Goal: Navigation & Orientation: Find specific page/section

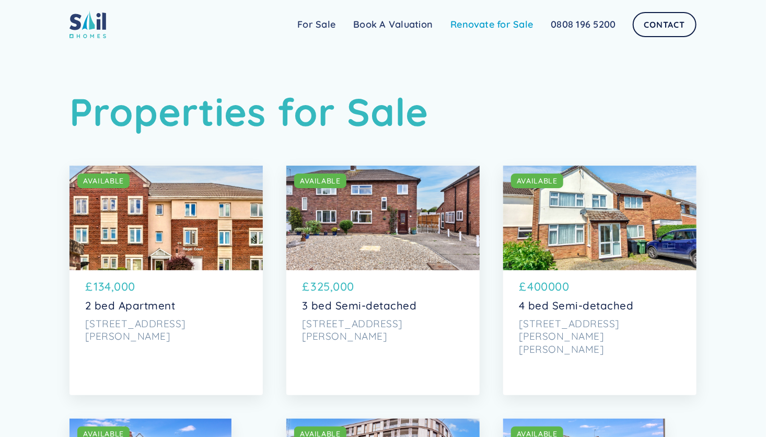
click at [482, 20] on link "Renovate for Sale" at bounding box center [491, 24] width 100 height 21
click at [316, 27] on link "For Sale" at bounding box center [316, 24] width 56 height 21
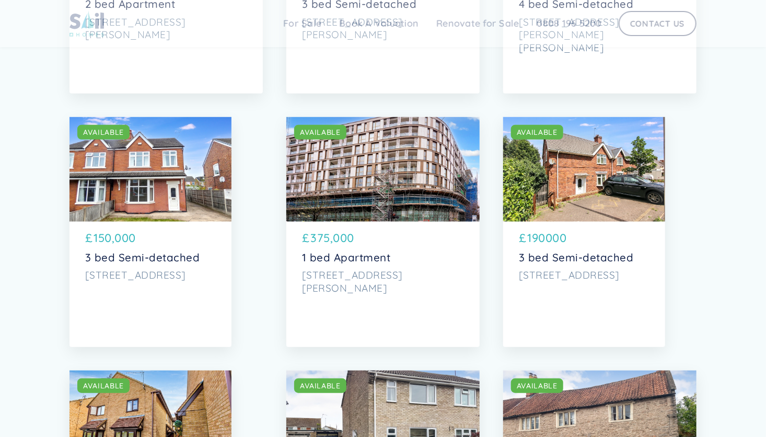
scroll to position [330, 0]
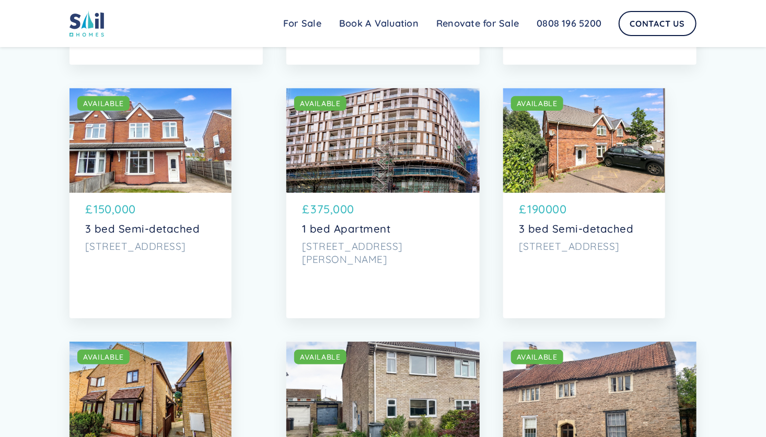
click at [359, 245] on p "[STREET_ADDRESS][PERSON_NAME]" at bounding box center [383, 253] width 162 height 26
